Goal: Task Accomplishment & Management: Manage account settings

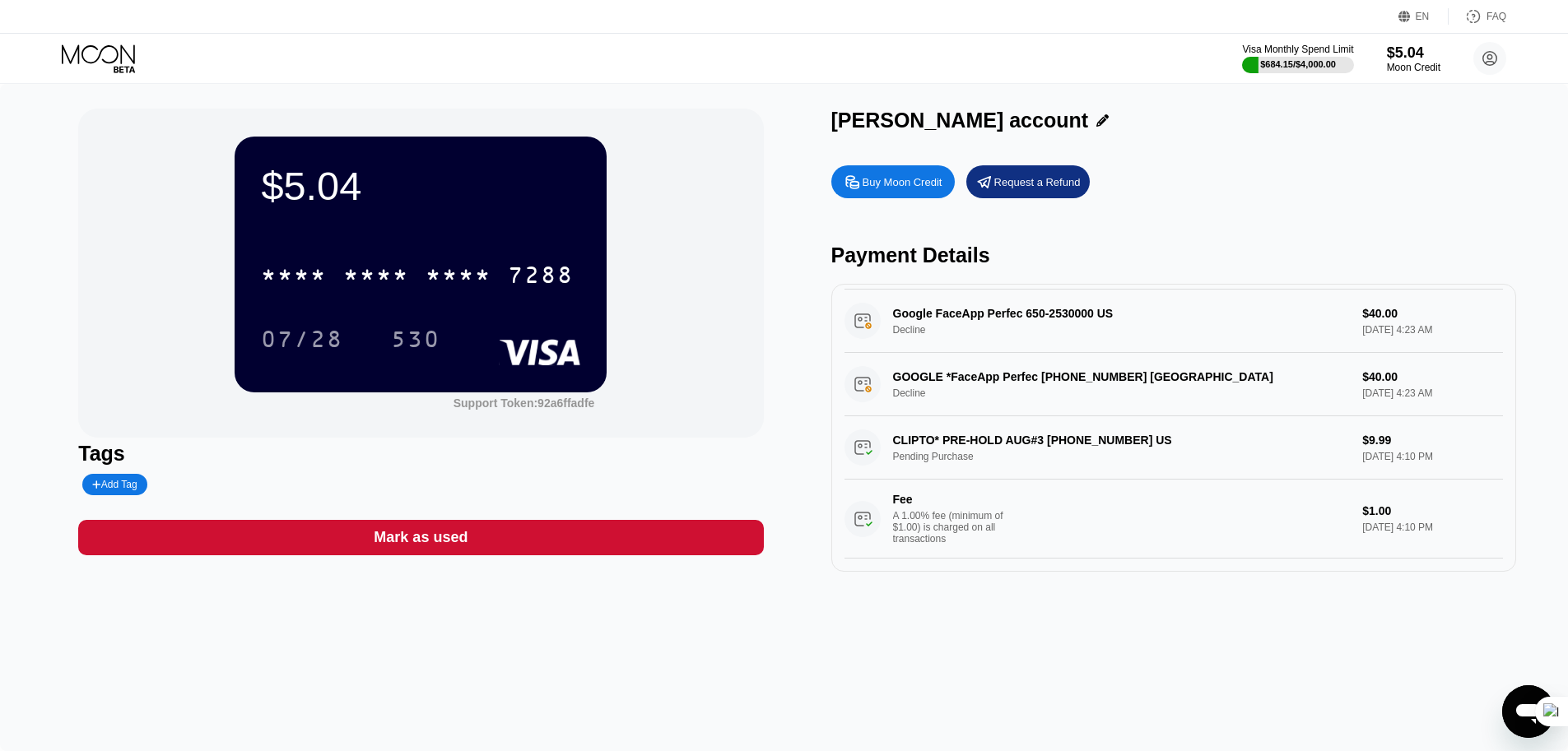
scroll to position [148, 0]
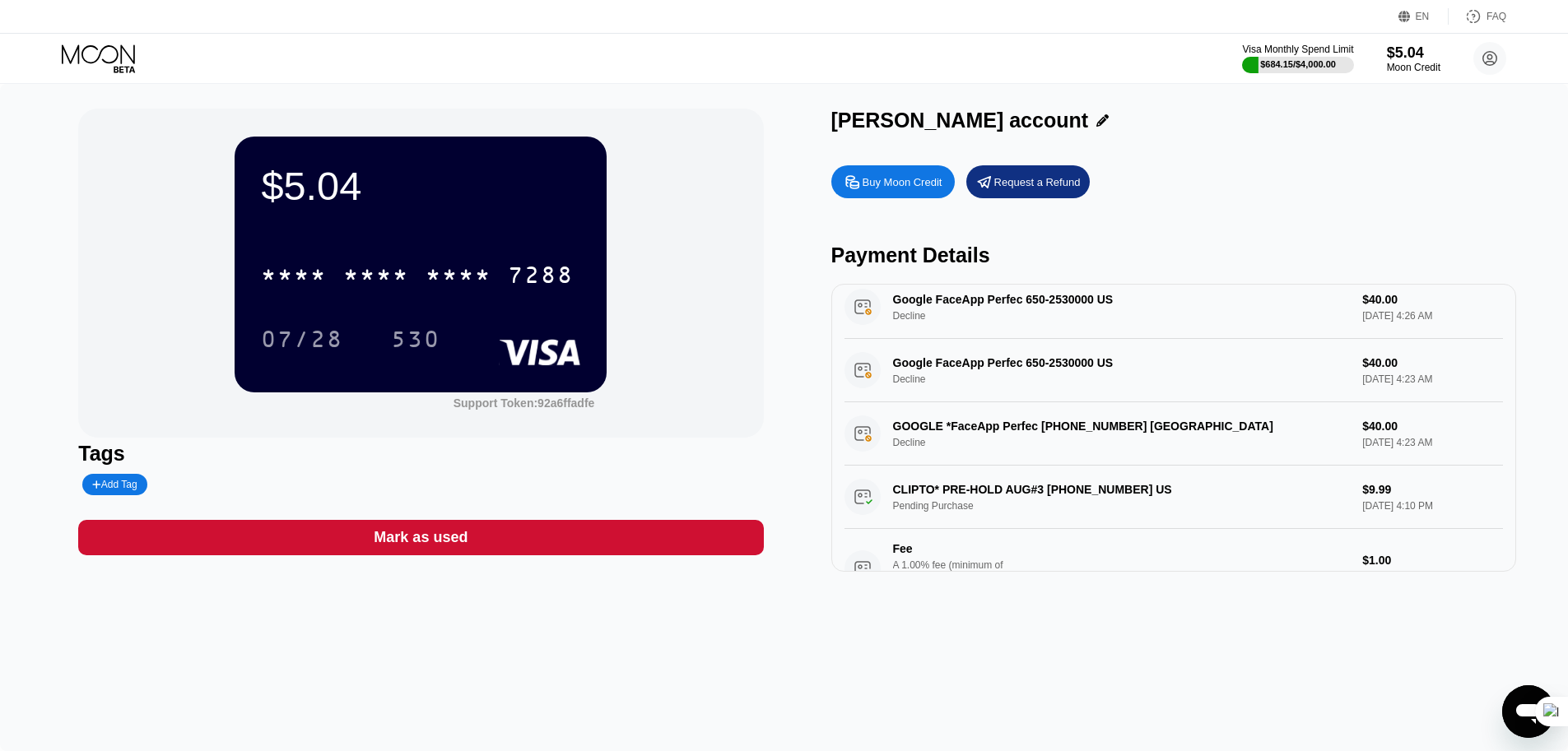
click at [1014, 440] on div "GOOGLE *FaceApp Perfec [PHONE_NUMBER] US Decline $40.00 [DATE] 4:23 AM" at bounding box center [1173, 434] width 658 height 64
click at [1048, 366] on div "Google FaceApp Perfec 650-2530000 US Decline $40.00 [DATE] 4:23 AM" at bounding box center [1173, 370] width 658 height 64
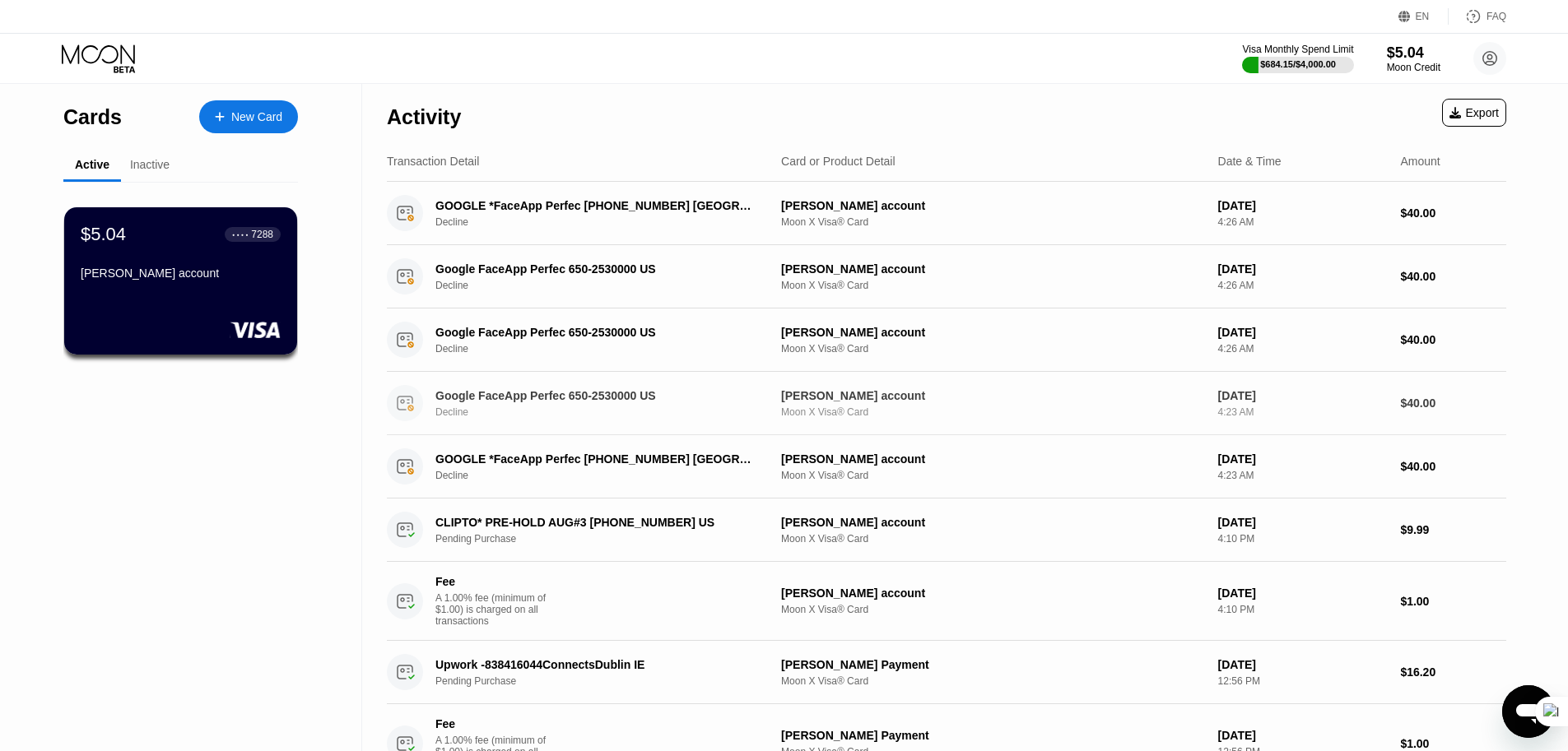
scroll to position [49, 0]
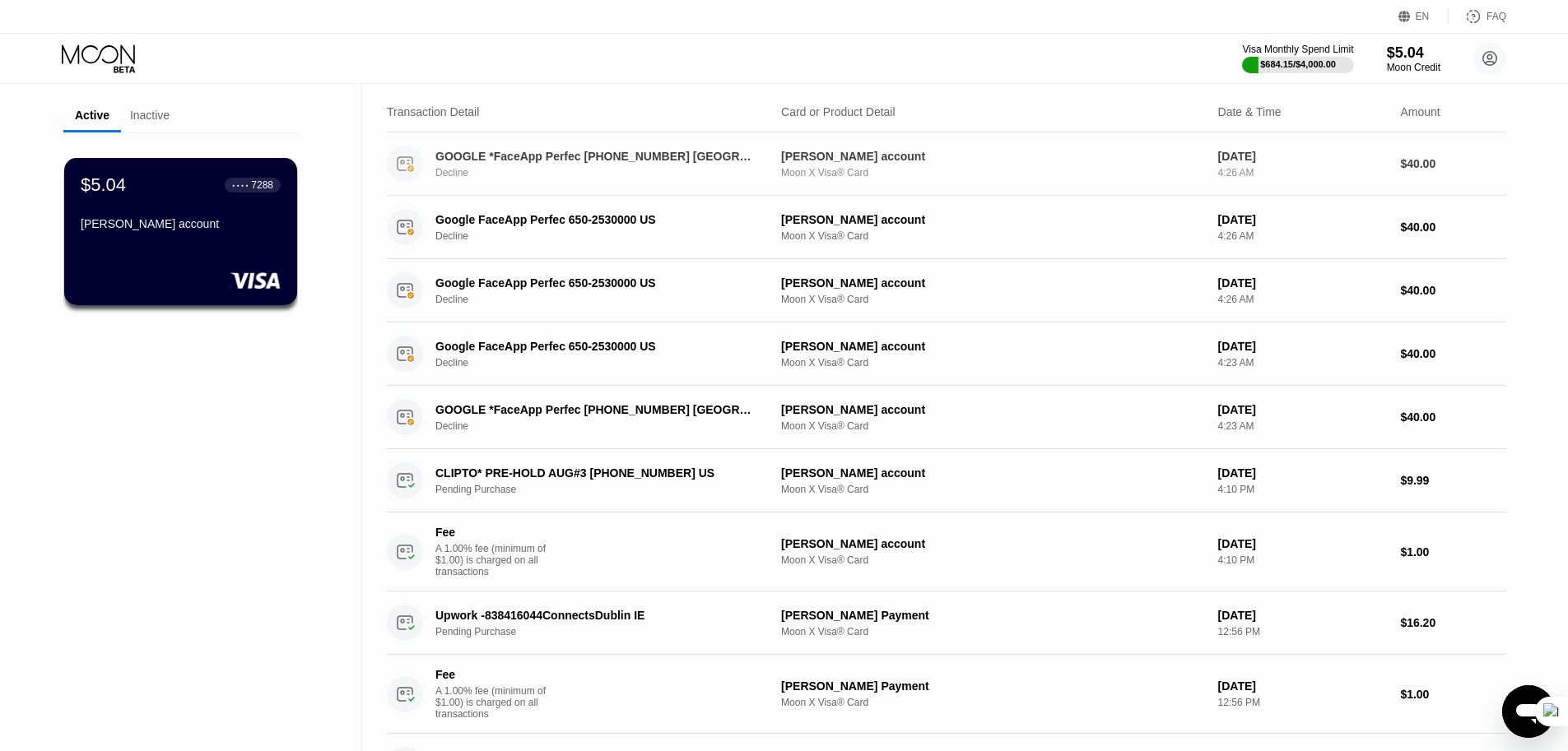
click at [682, 194] on div "GOOGLE *FaceApp Perfec [PHONE_NUMBER] US Decline [PERSON_NAME] account Moon X V…" at bounding box center [946, 164] width 1119 height 64
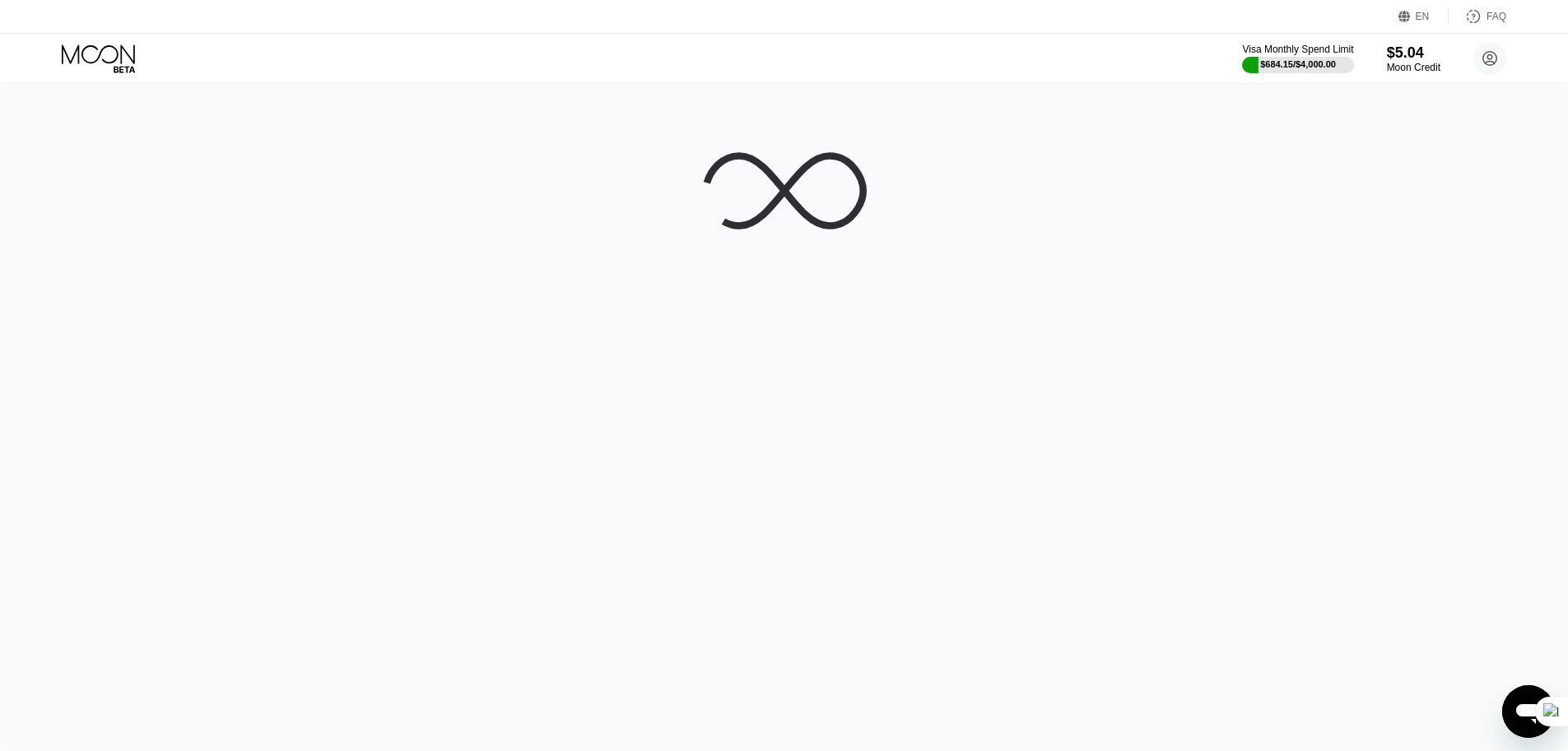
click at [668, 171] on div at bounding box center [784, 417] width 1568 height 667
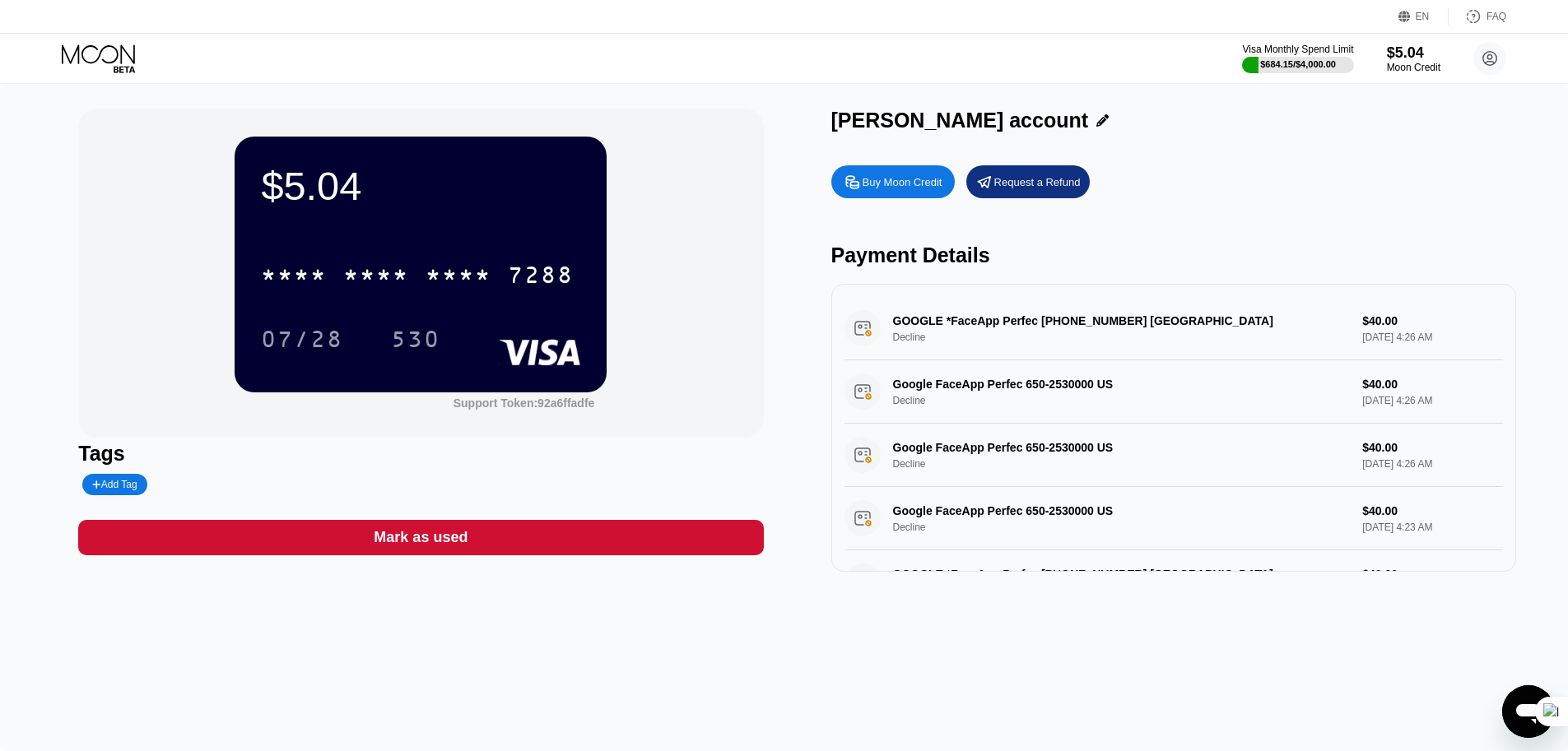
click at [990, 314] on div "GOOGLE *FaceApp Perfec [PHONE_NUMBER] US Decline $40.00 [DATE] 4:26 AM" at bounding box center [1173, 329] width 658 height 64
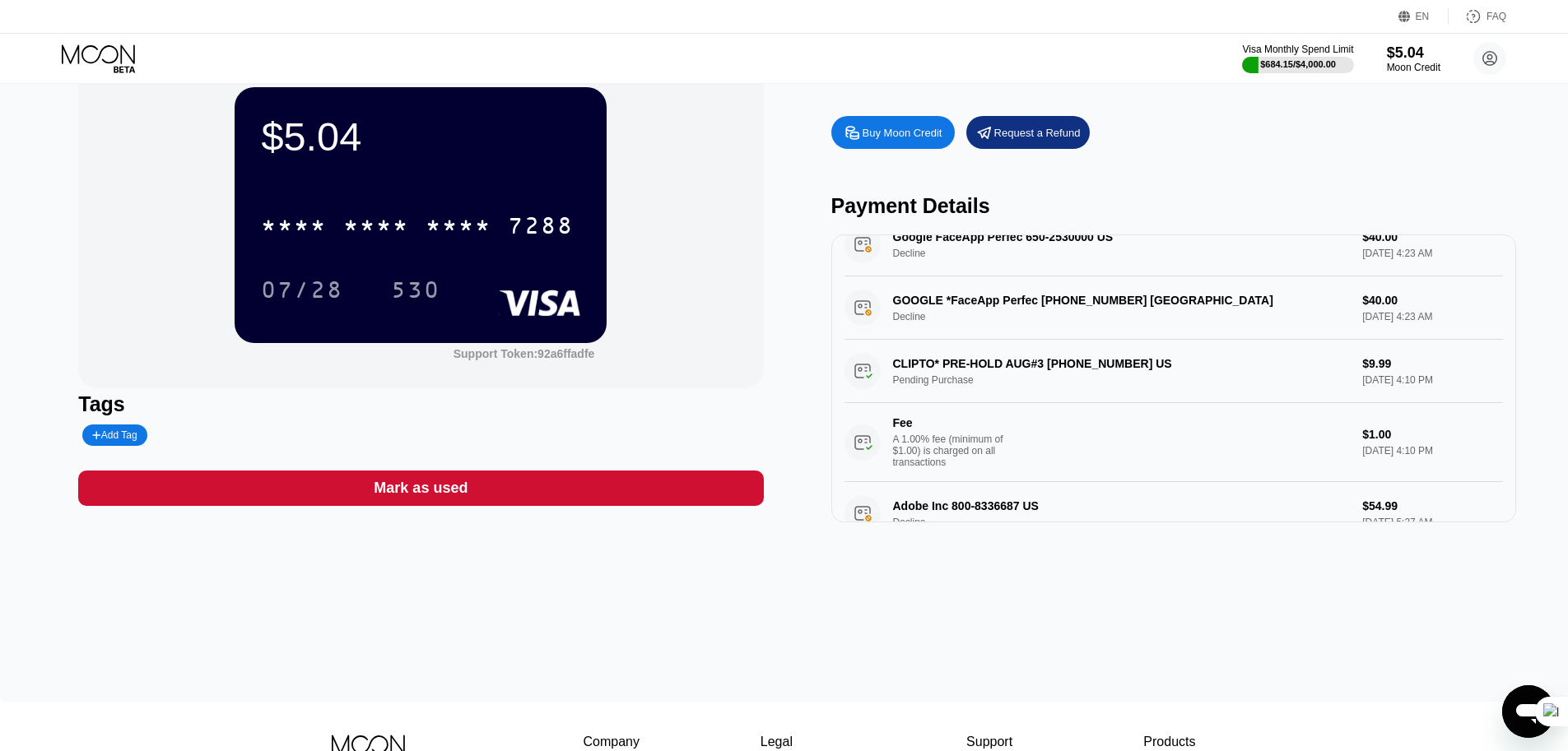
scroll to position [126, 0]
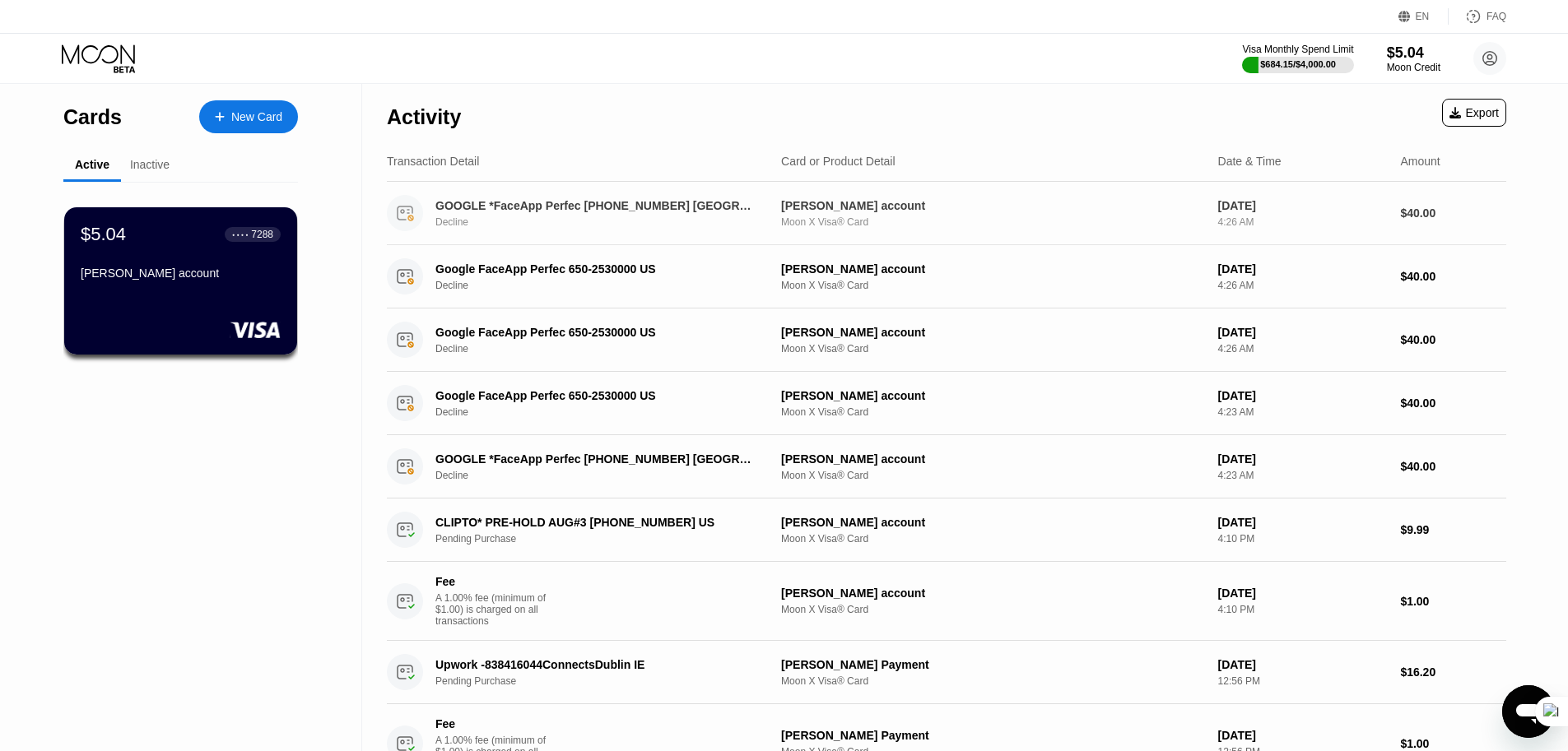
click at [489, 228] on div "Decline" at bounding box center [607, 222] width 343 height 12
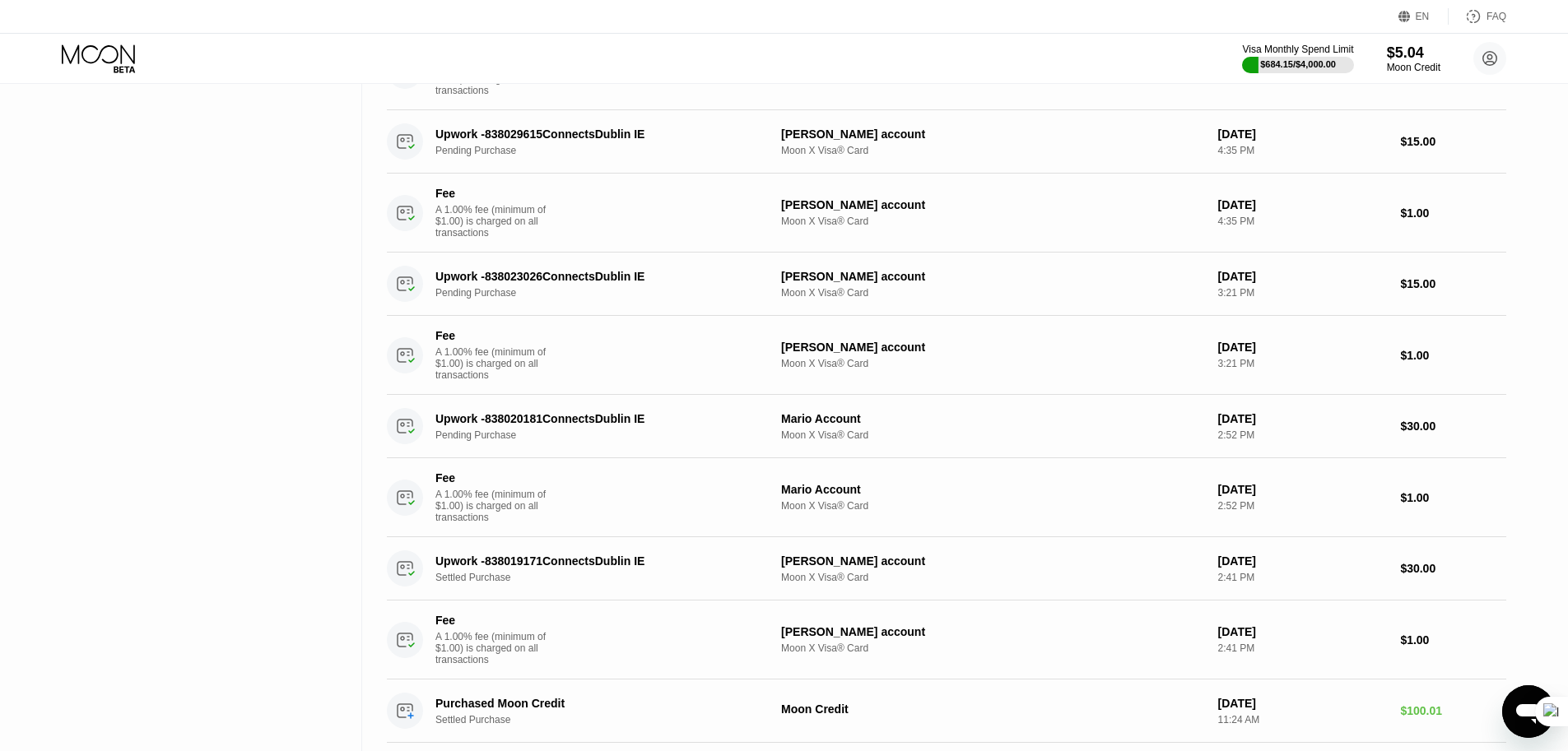
scroll to position [772, 0]
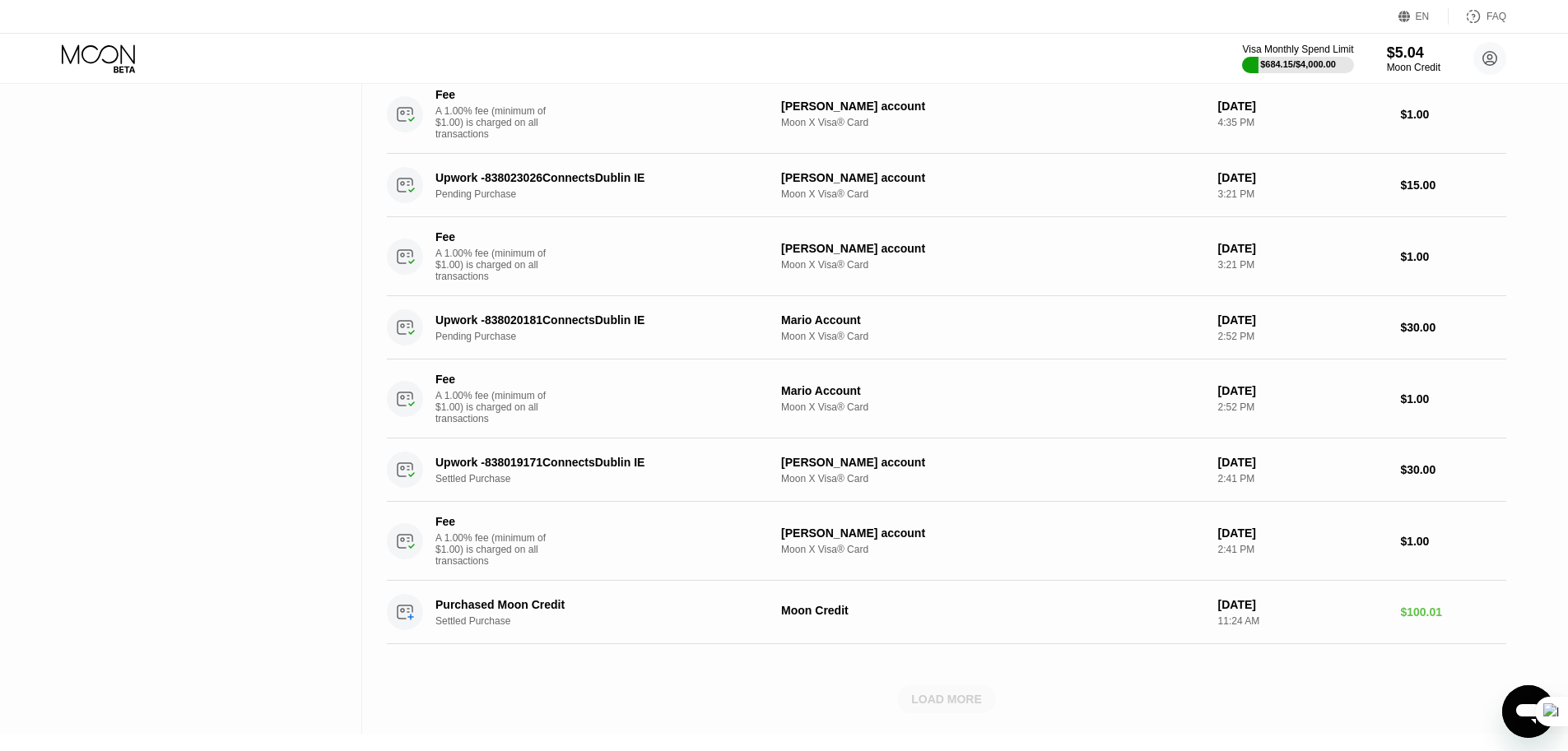
click at [944, 707] on div "LOAD MORE" at bounding box center [946, 700] width 71 height 15
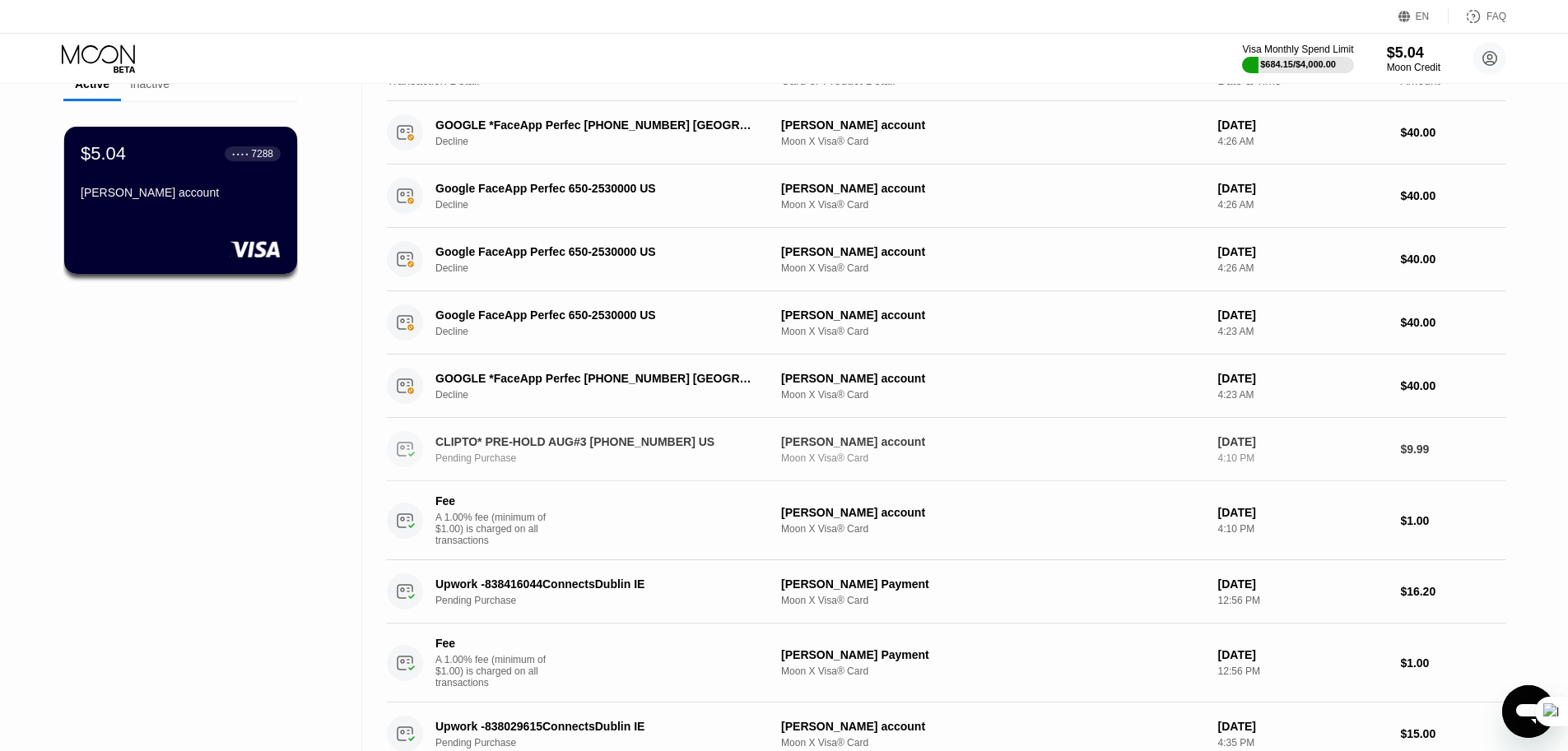
scroll to position [0, 0]
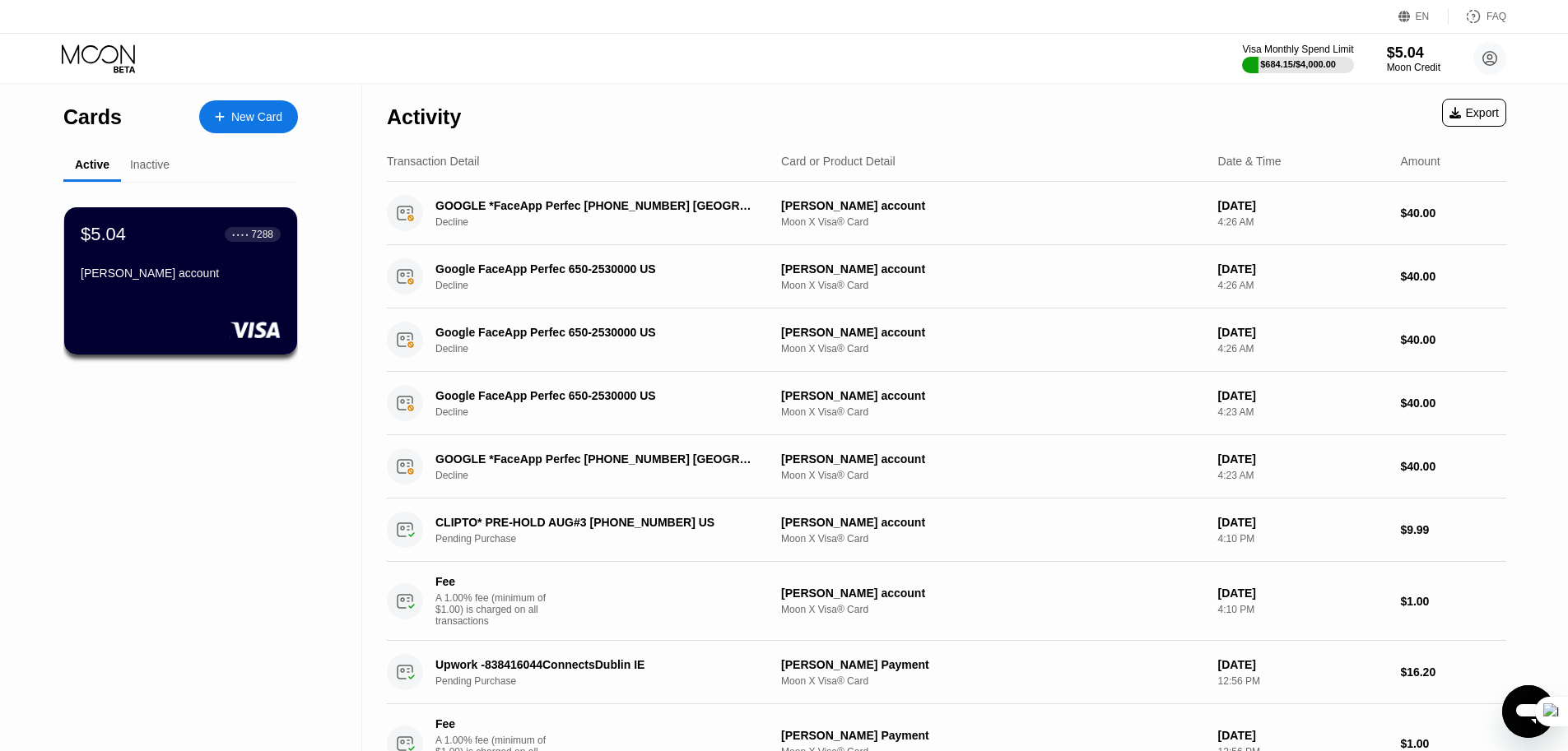
click at [154, 166] on div "Inactive" at bounding box center [149, 165] width 39 height 13
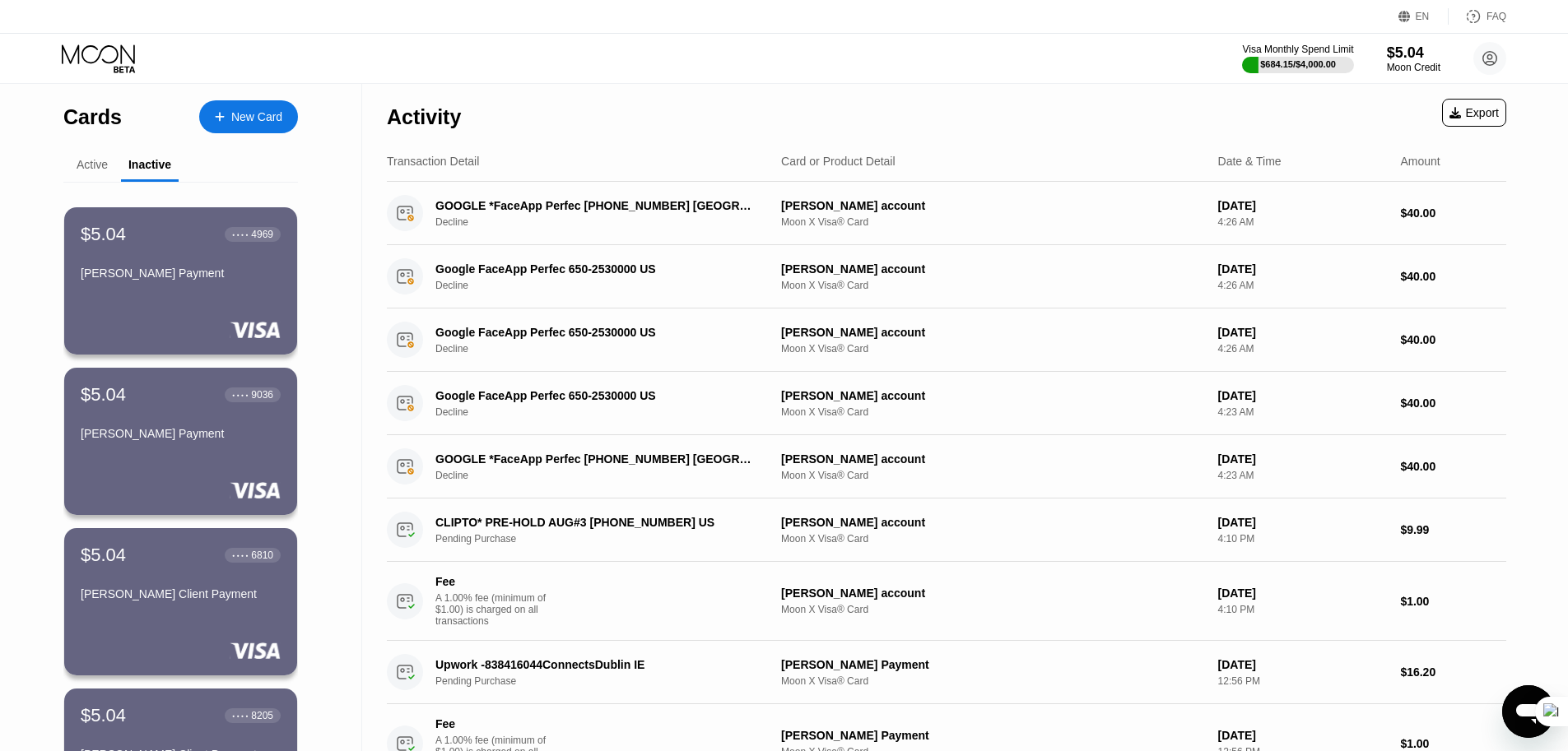
click at [75, 168] on div "Active" at bounding box center [92, 166] width 58 height 32
click at [1276, 61] on div "$684.15 / $4,000.00" at bounding box center [1298, 64] width 77 height 10
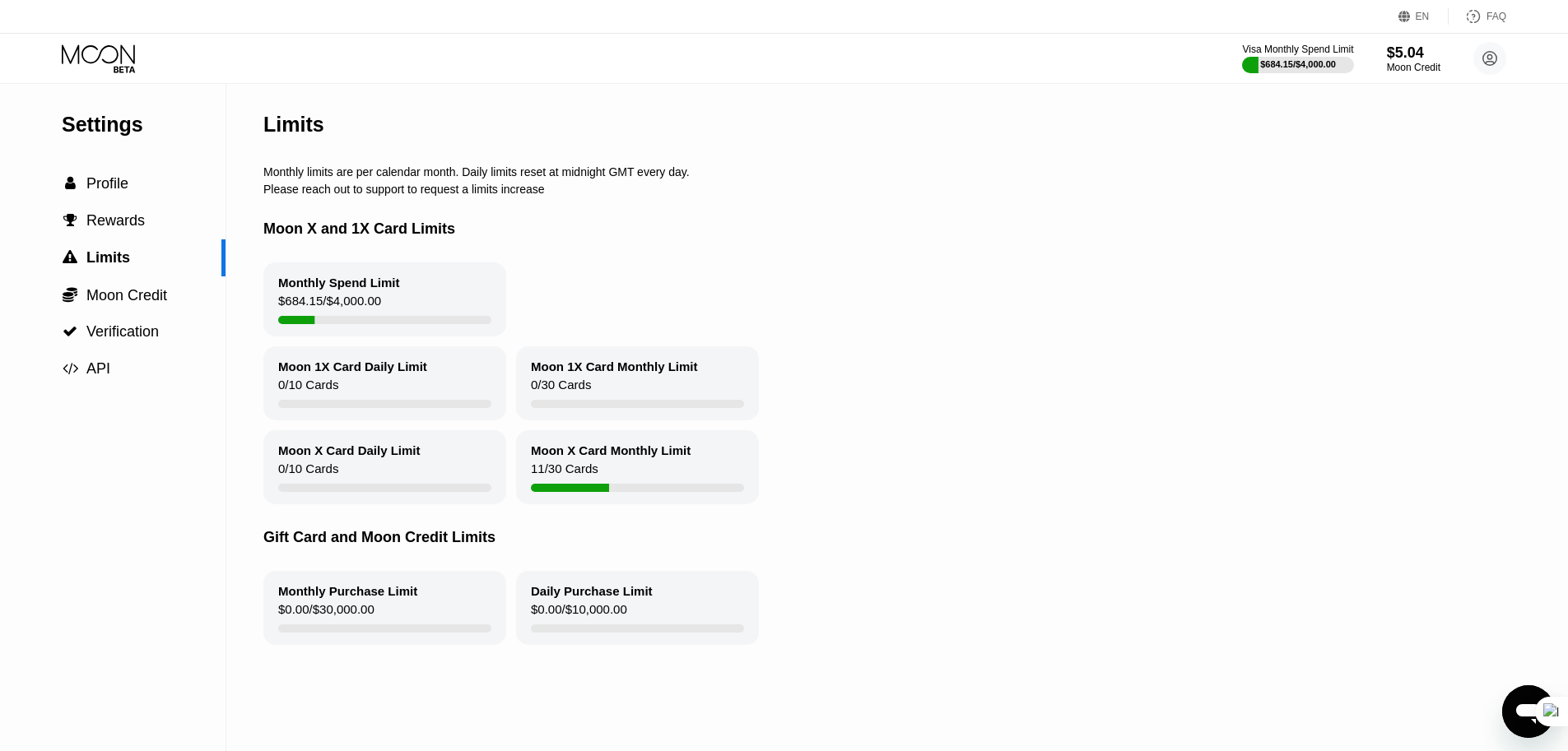
click at [355, 298] on div "$684.15 / $4,000.00" at bounding box center [329, 304] width 103 height 23
click at [289, 316] on div "$684.15 / $4,000.00" at bounding box center [329, 304] width 103 height 23
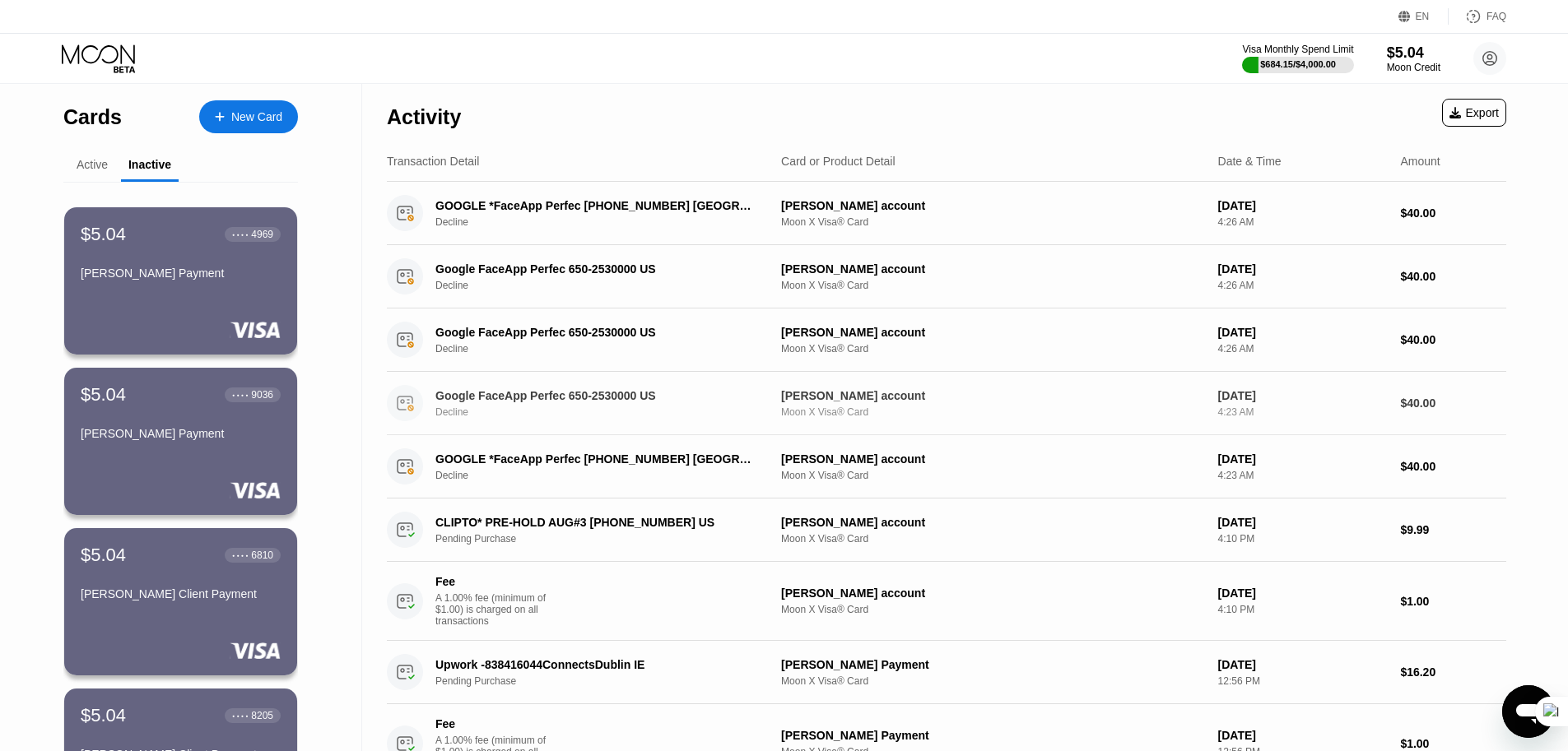
scroll to position [148, 0]
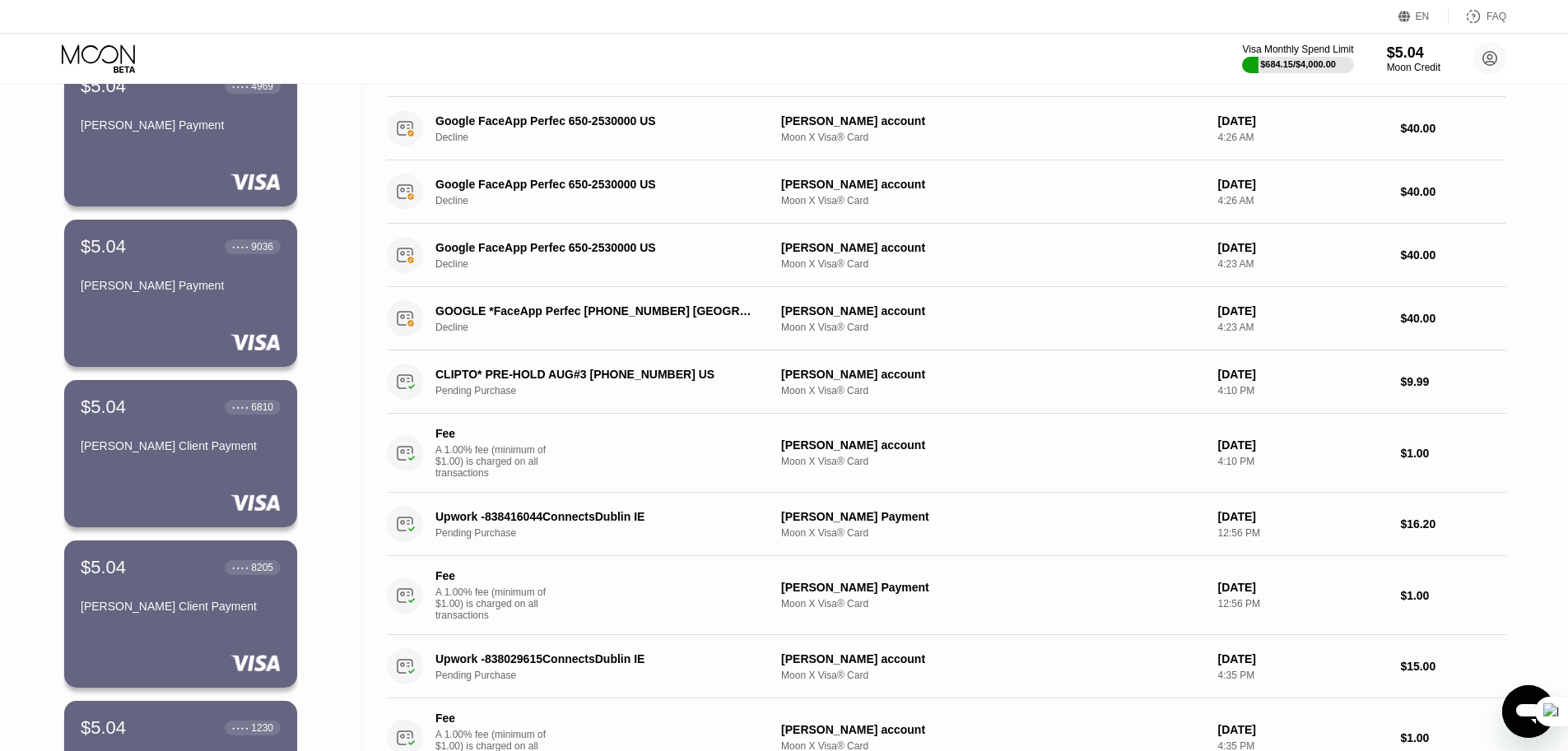
click at [19, 126] on div "Cards New Card Active Inactive $5.04 ● ● ● ● 7288 Jose account $5.04 ● ● ● ● 49…" at bounding box center [181, 646] width 362 height 1422
